Goal: Task Accomplishment & Management: Manage account settings

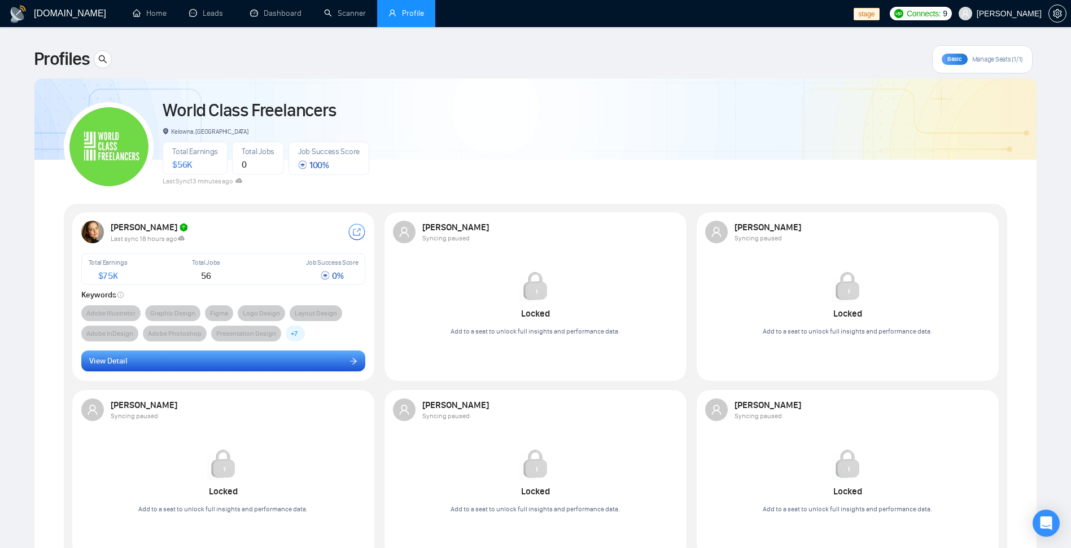
click at [289, 354] on button "View Detail" at bounding box center [223, 361] width 285 height 21
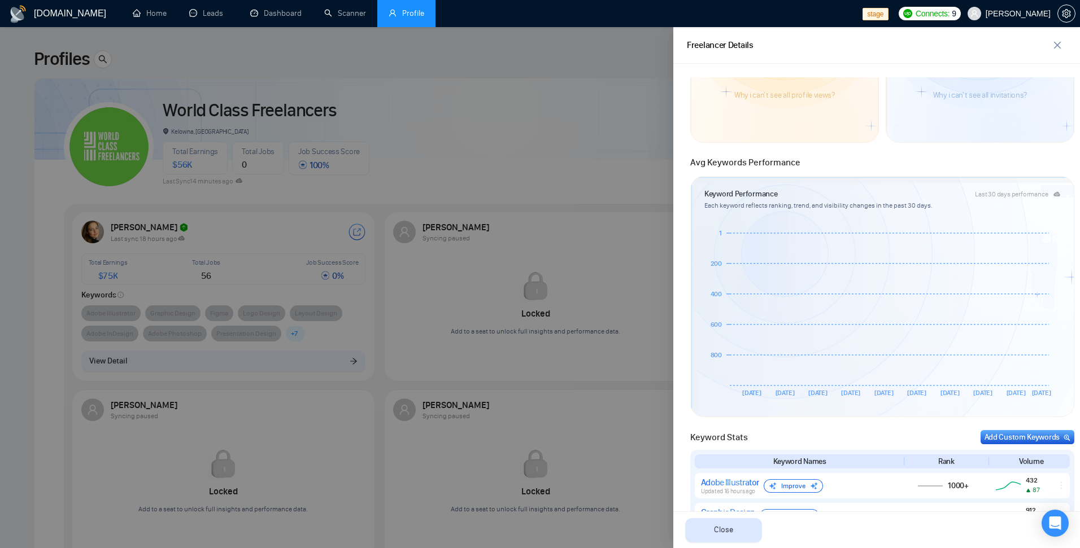
scroll to position [68, 0]
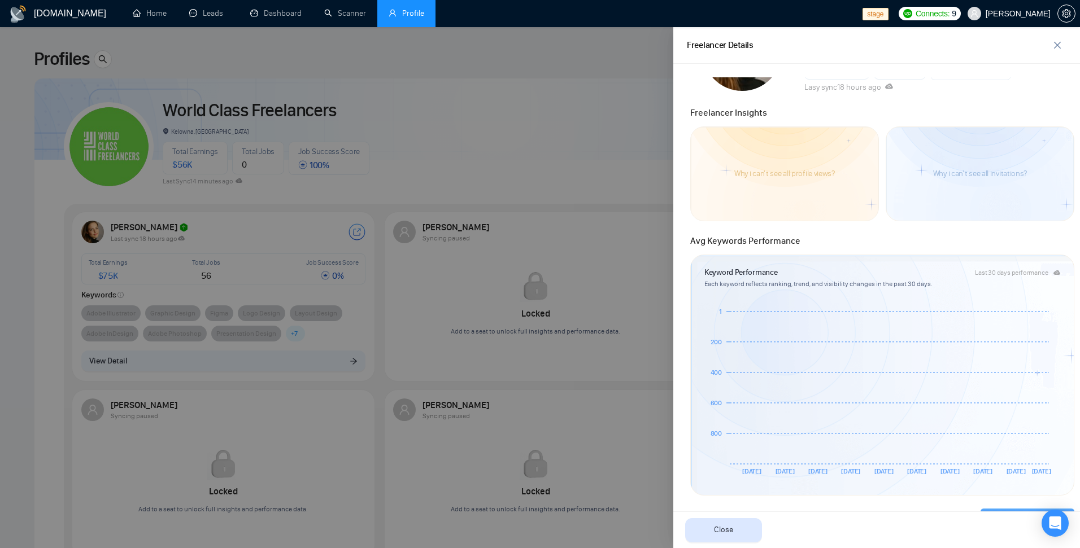
click at [553, 168] on div at bounding box center [540, 287] width 1080 height 521
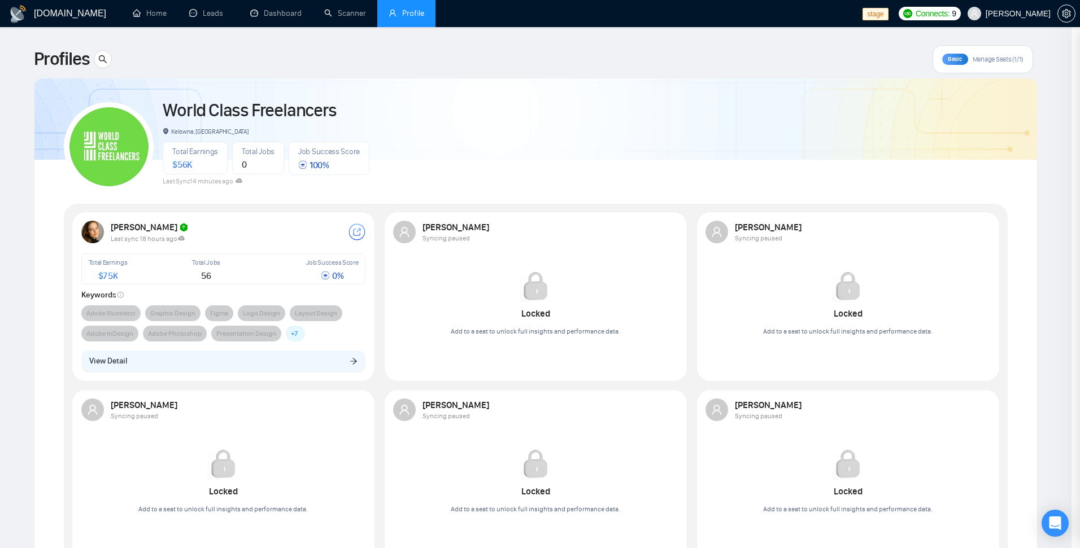
scroll to position [0, 0]
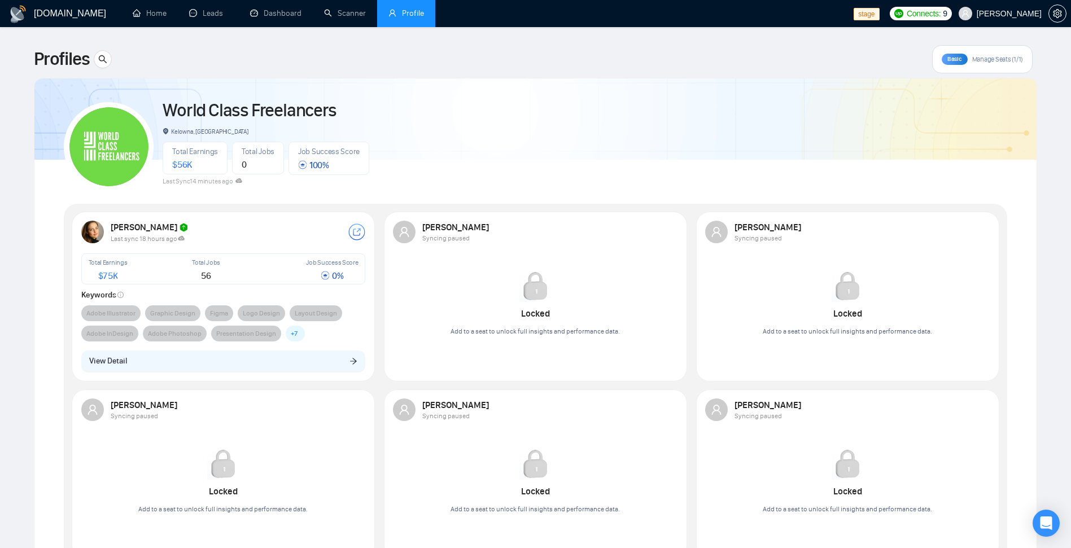
click at [979, 60] on span "Manage Seats (1/1)" at bounding box center [997, 59] width 51 height 9
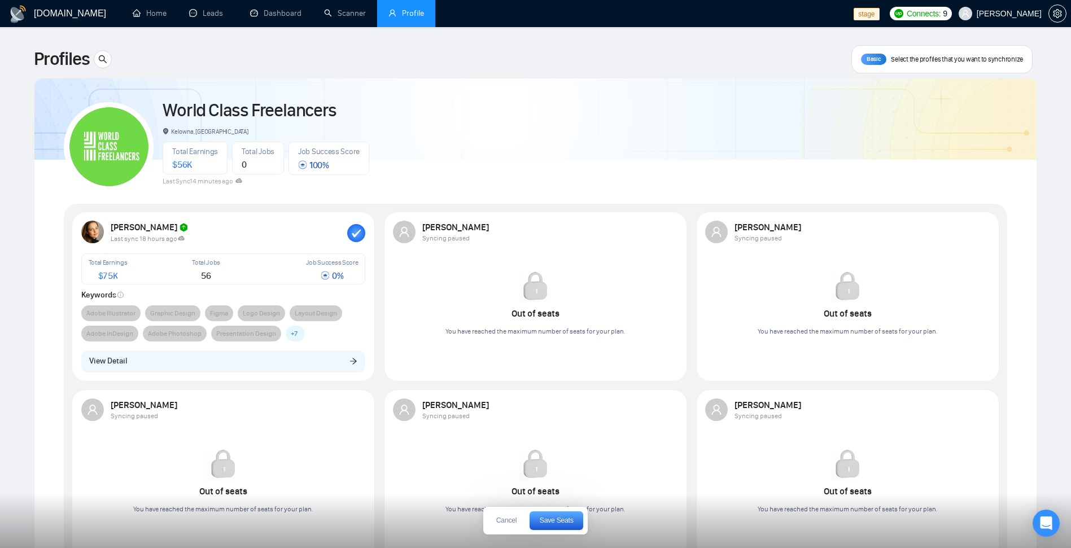
click at [359, 235] on rect "button" at bounding box center [356, 233] width 18 height 18
click at [672, 229] on div at bounding box center [669, 232] width 18 height 18
click at [557, 521] on span "Save Seats" at bounding box center [557, 520] width 34 height 7
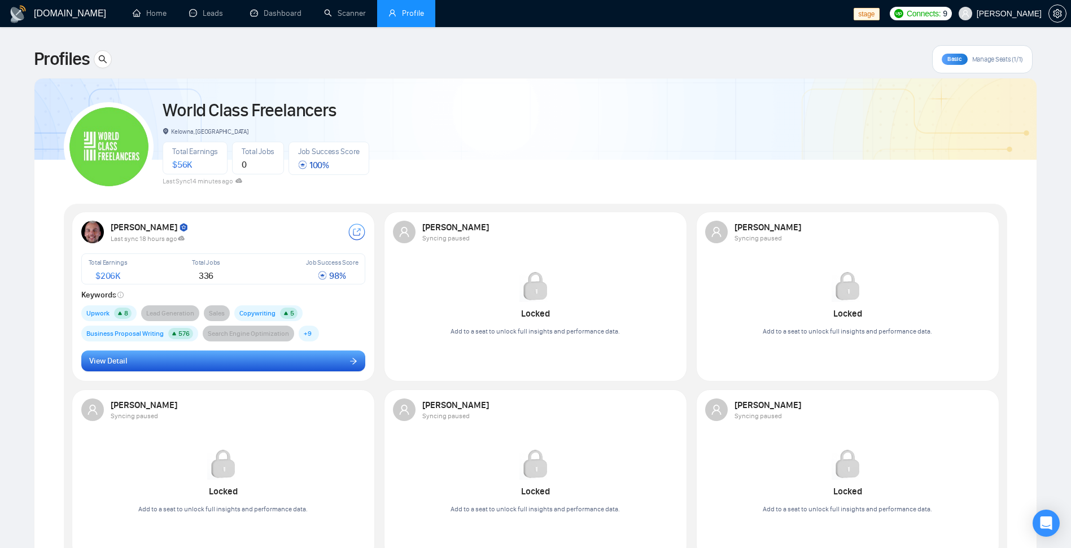
click at [239, 360] on button "View Detail" at bounding box center [223, 361] width 285 height 21
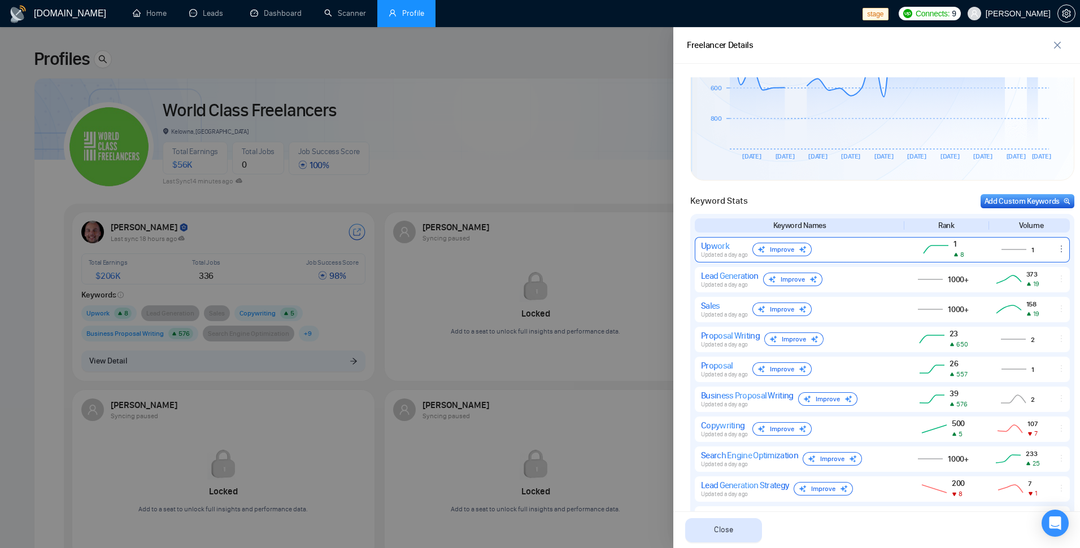
scroll to position [542, 0]
